Goal: Task Accomplishment & Management: Complete application form

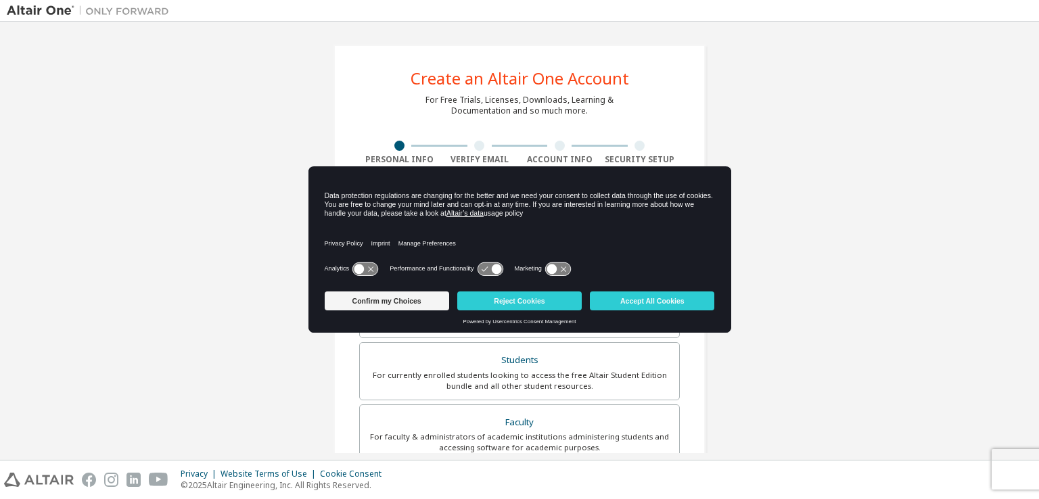
click at [427, 212] on div "Data protection regulations are changing for the better and we need your consen…" at bounding box center [520, 204] width 390 height 26
click at [536, 302] on button "Reject Cookies" at bounding box center [519, 300] width 124 height 19
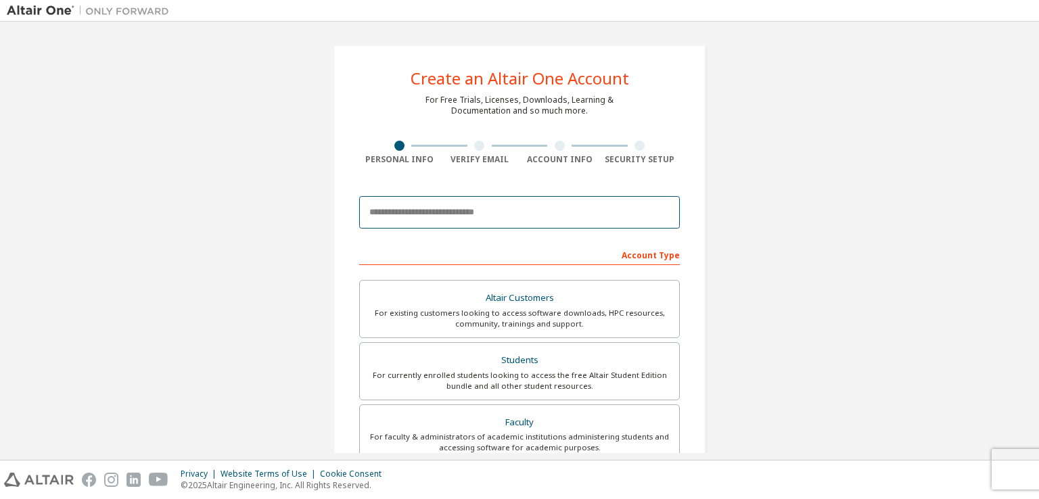
click at [472, 218] on input "email" at bounding box center [519, 212] width 321 height 32
click at [399, 207] on input "email" at bounding box center [519, 212] width 321 height 32
paste input "**********"
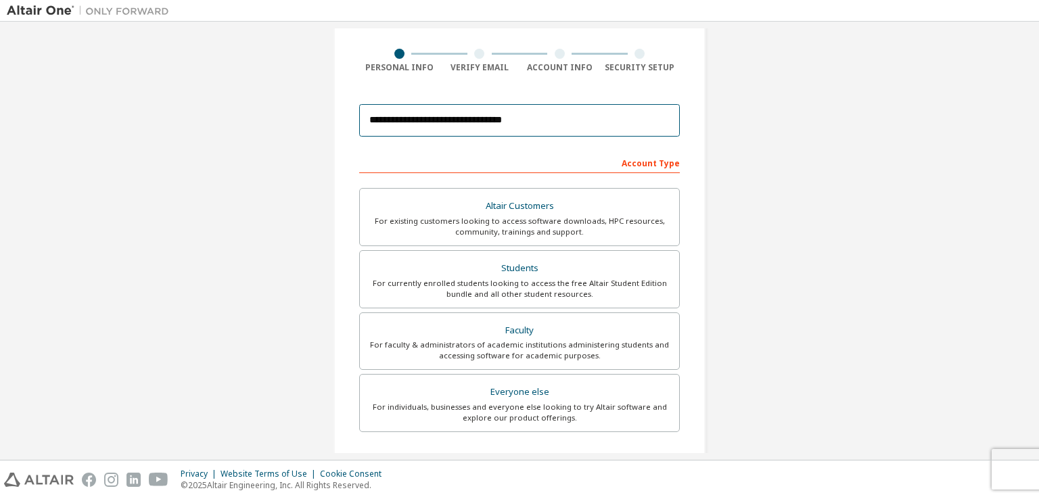
scroll to position [112, 0]
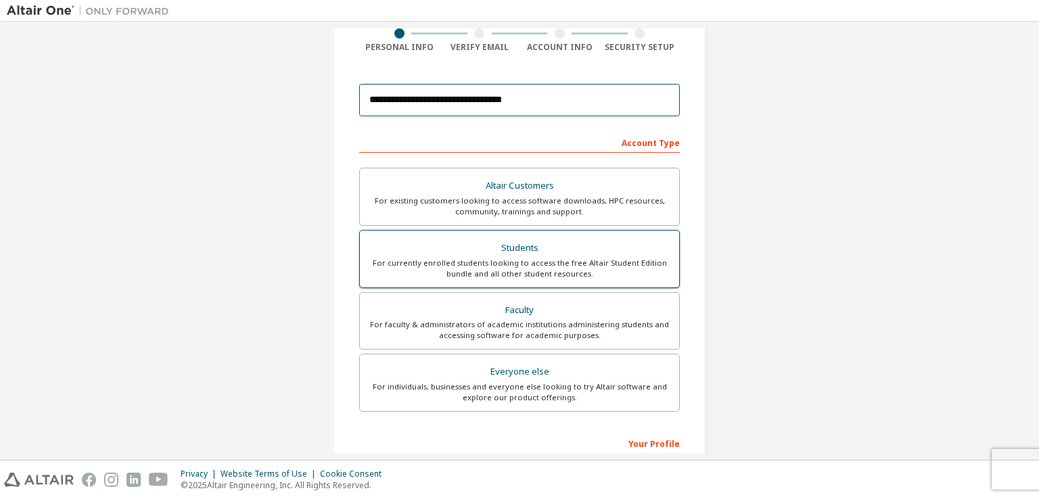
type input "**********"
click at [444, 260] on div "For currently enrolled students looking to access the free Altair Student Editi…" at bounding box center [519, 269] width 303 height 22
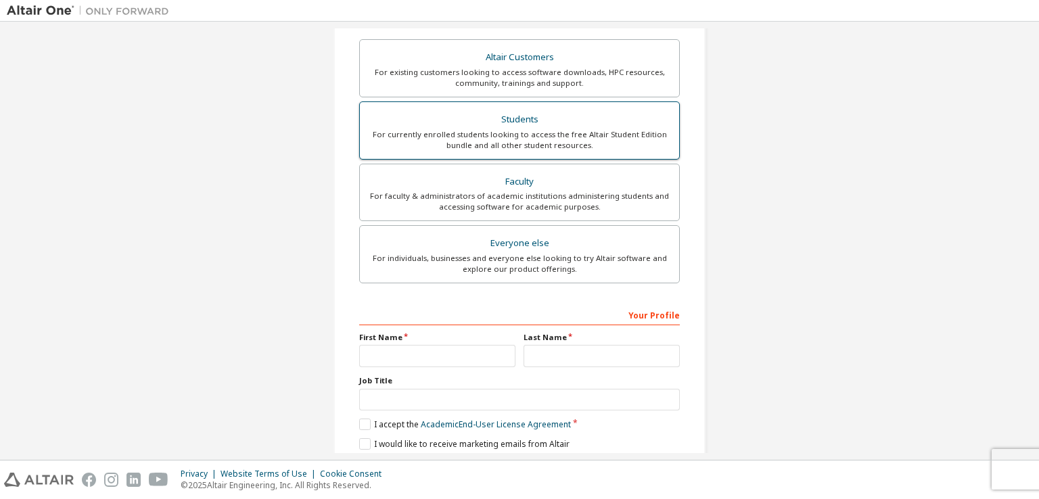
scroll to position [289, 0]
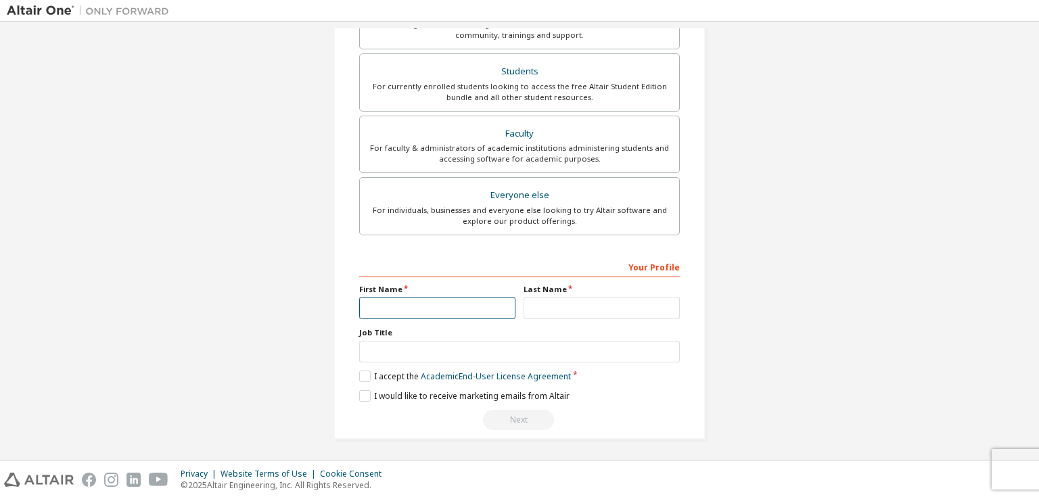
click at [423, 306] on input "text" at bounding box center [437, 308] width 156 height 22
type input "**********"
click at [567, 305] on input "text" at bounding box center [601, 308] width 156 height 22
type input "**********"
click at [362, 375] on label "I accept the Academic End-User License Agreement" at bounding box center [465, 376] width 212 height 11
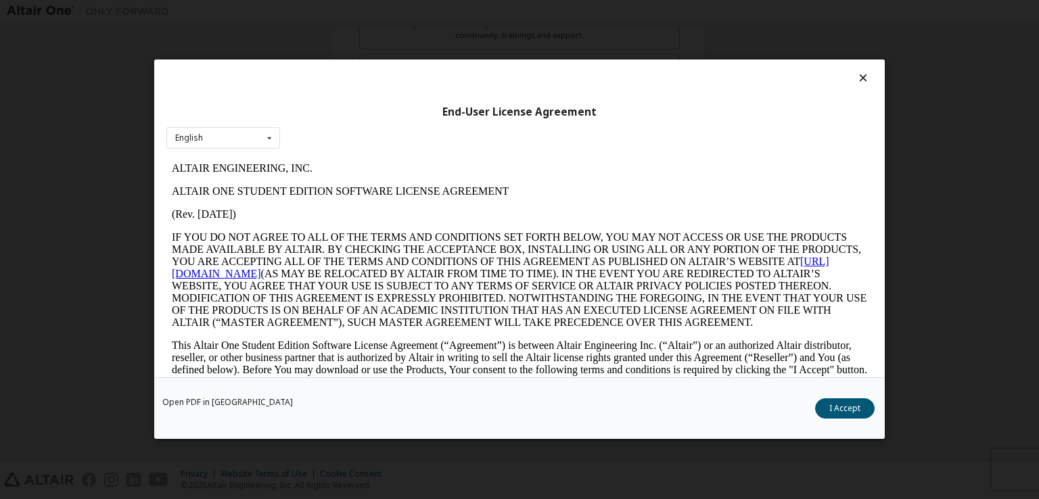
scroll to position [0, 0]
click at [834, 399] on button "I Accept" at bounding box center [845, 409] width 60 height 20
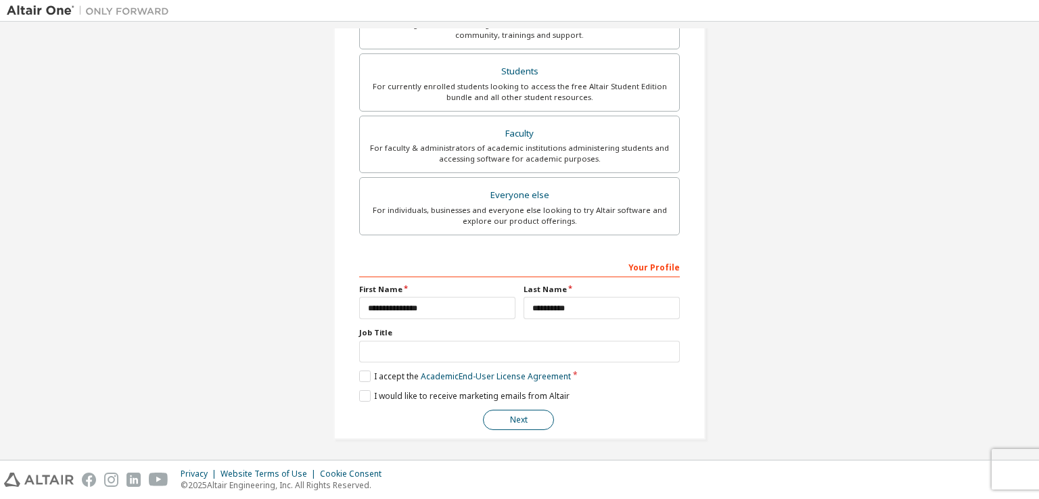
click at [511, 417] on button "Next" at bounding box center [518, 420] width 71 height 20
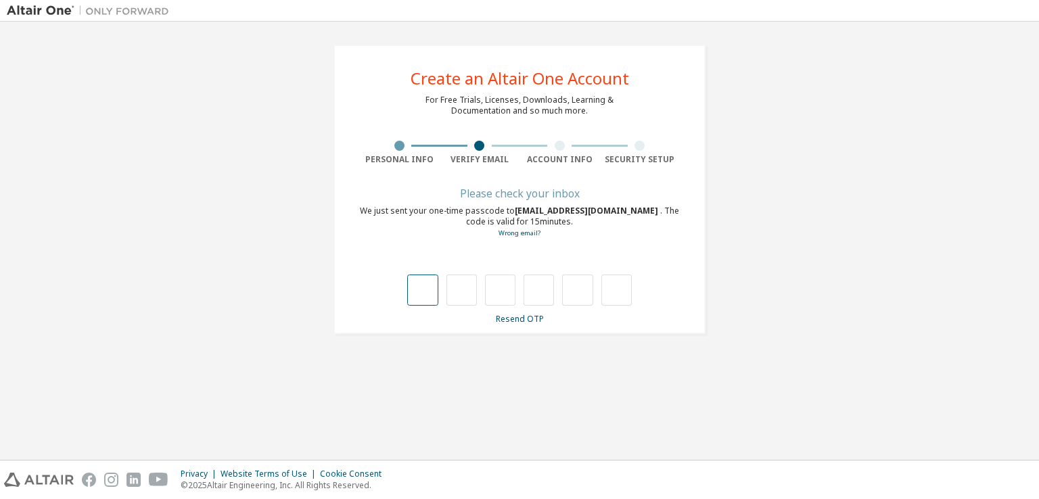
click at [421, 289] on input "text" at bounding box center [422, 290] width 30 height 31
type input "*"
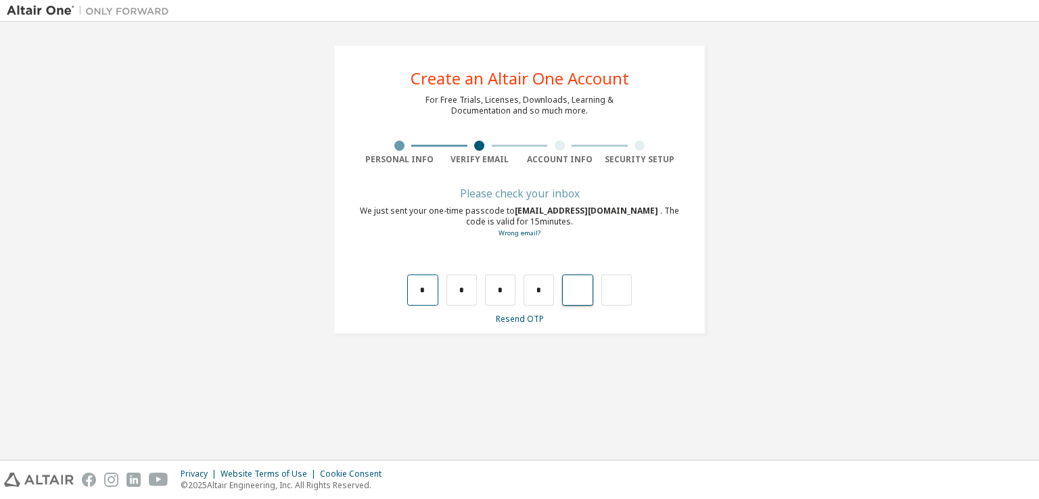
type input "*"
click at [421, 289] on input "text" at bounding box center [422, 290] width 30 height 31
type input "*"
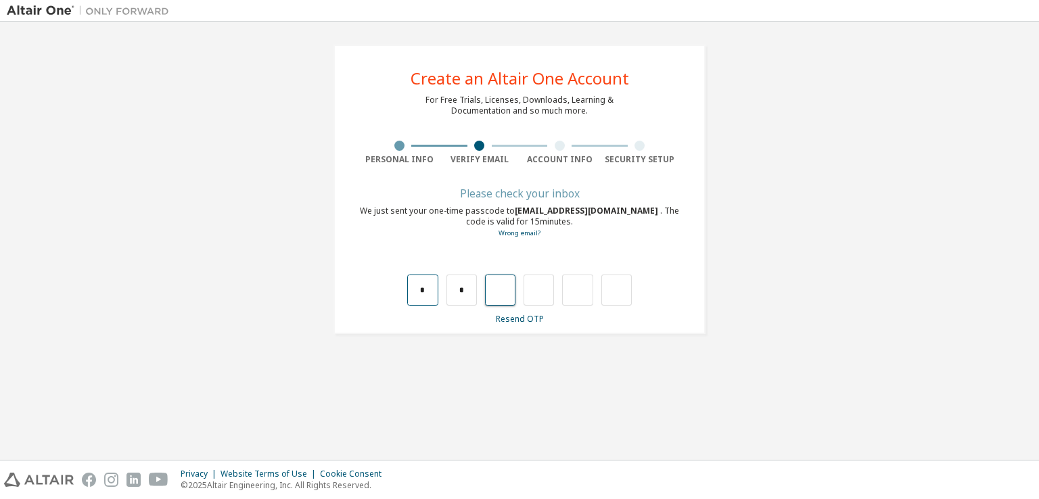
type input "*"
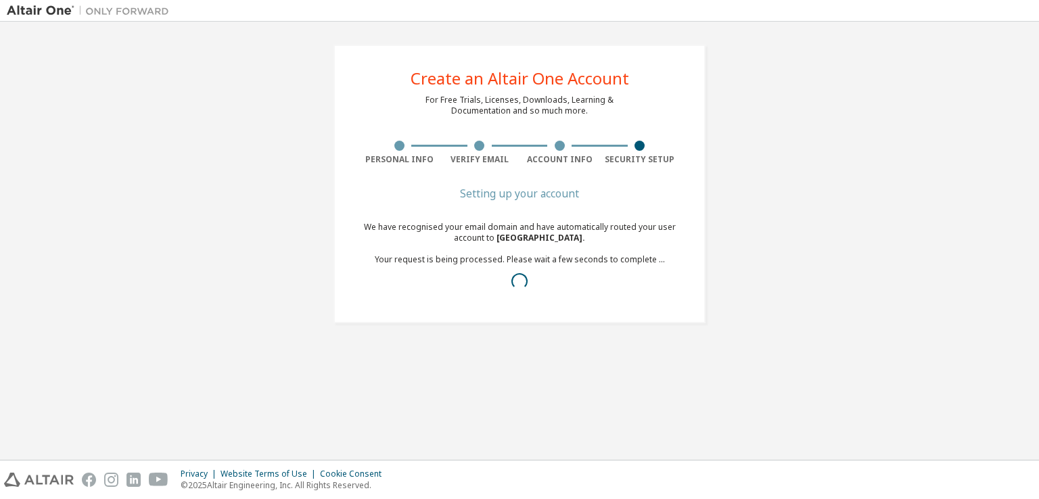
click at [429, 276] on div at bounding box center [519, 281] width 321 height 16
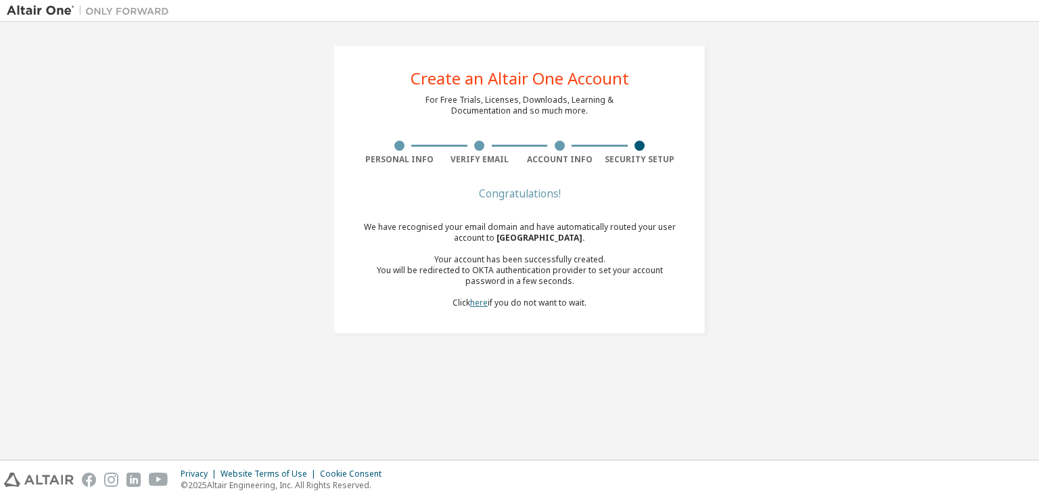
click at [483, 301] on link "here" at bounding box center [479, 302] width 18 height 11
